Goal: Find specific page/section: Find specific page/section

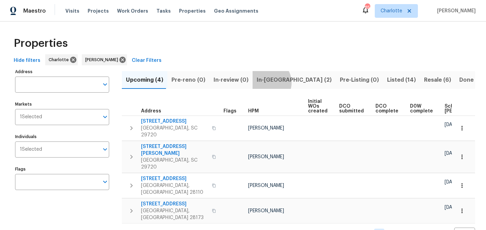
click at [263, 82] on span "In-[GEOGRAPHIC_DATA] (2)" at bounding box center [294, 80] width 75 height 10
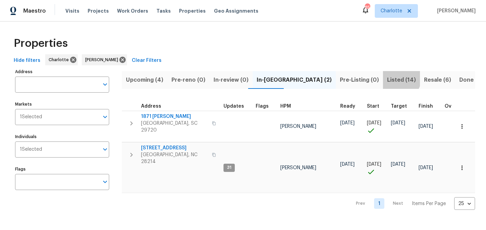
click at [387, 79] on span "Listed (14)" at bounding box center [401, 80] width 29 height 10
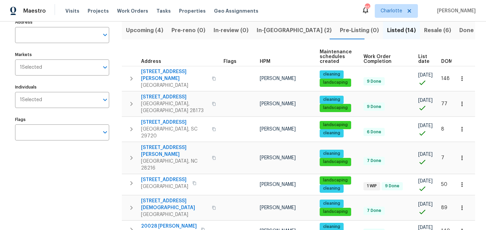
scroll to position [4, 0]
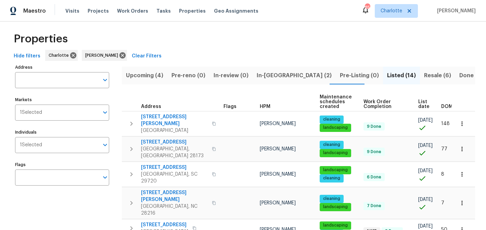
click at [424, 74] on span "Resale (6)" at bounding box center [437, 76] width 27 height 10
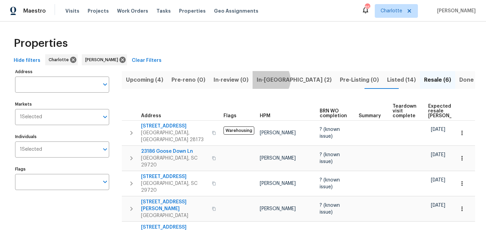
click at [264, 80] on span "In-[GEOGRAPHIC_DATA] (2)" at bounding box center [294, 80] width 75 height 10
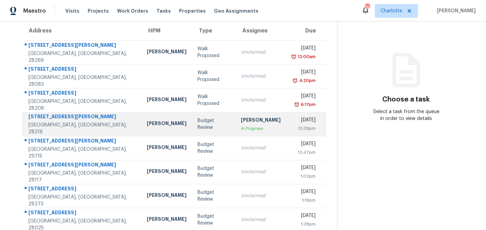
scroll to position [126, 0]
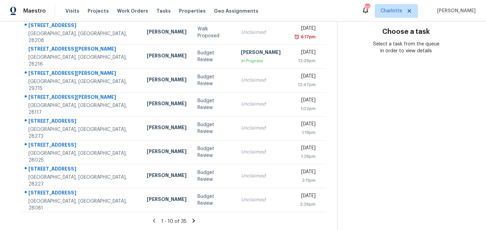
click at [194, 222] on icon at bounding box center [194, 221] width 6 height 6
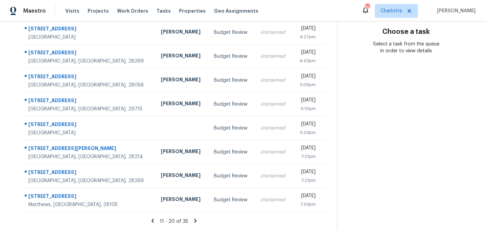
click at [196, 221] on icon at bounding box center [195, 221] width 6 height 6
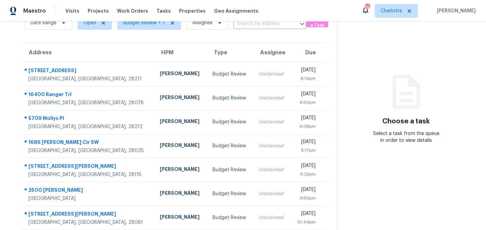
scroll to position [0, 0]
